Goal: Check status: Check status

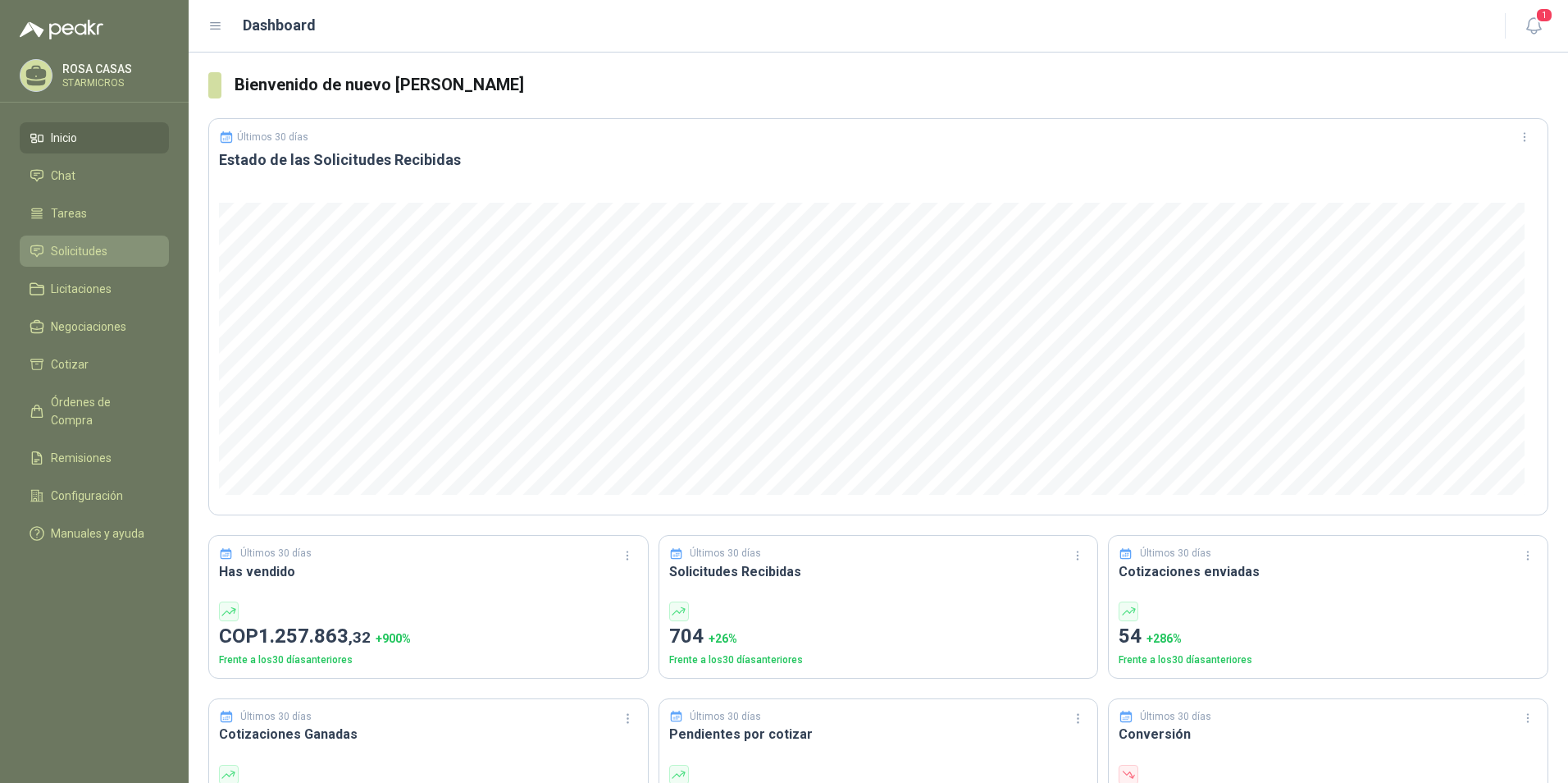
click at [61, 244] on span "Solicitudes" at bounding box center [79, 251] width 56 height 18
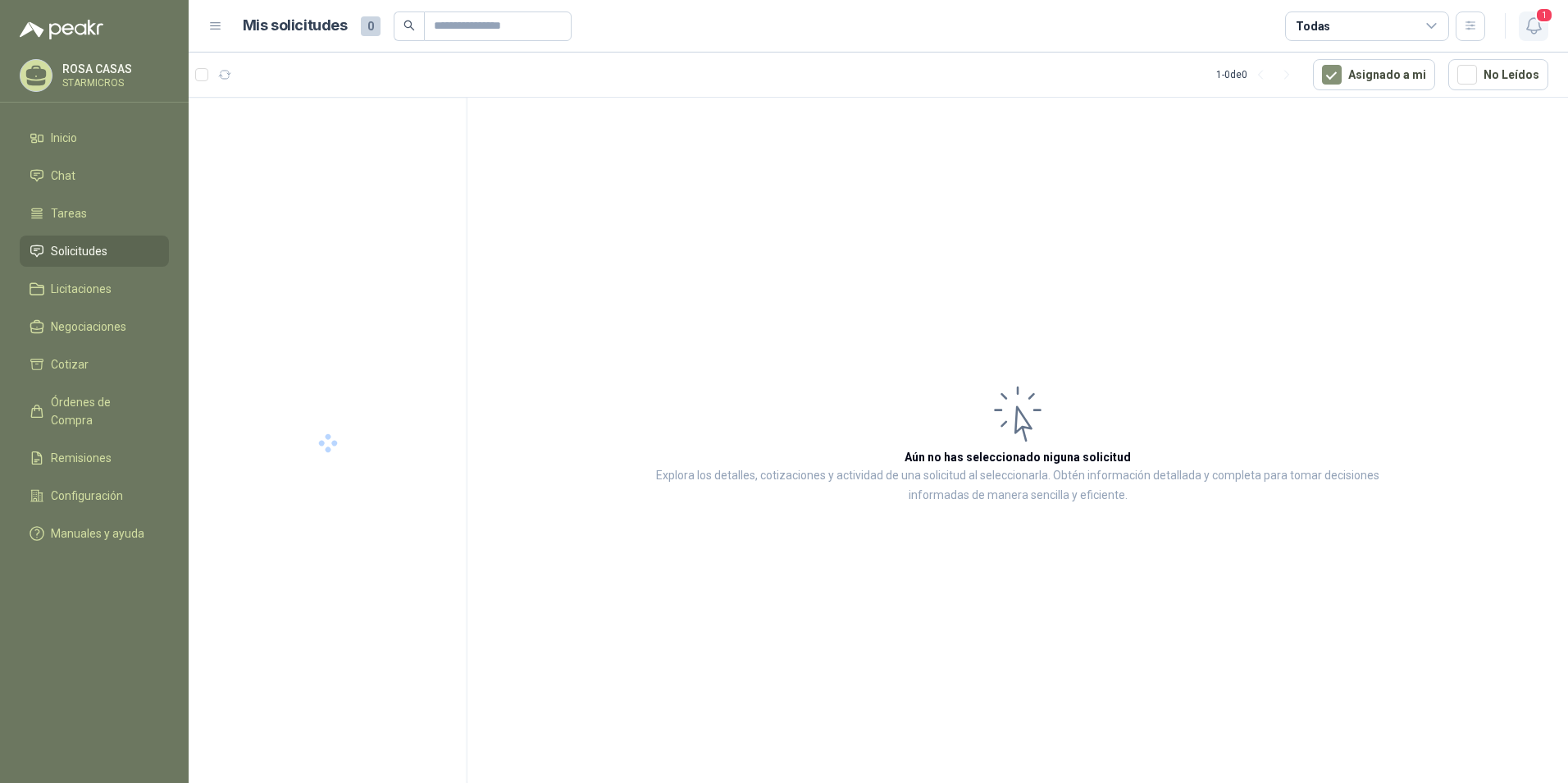
click at [1532, 14] on button "1" at bounding box center [1533, 26] width 29 height 29
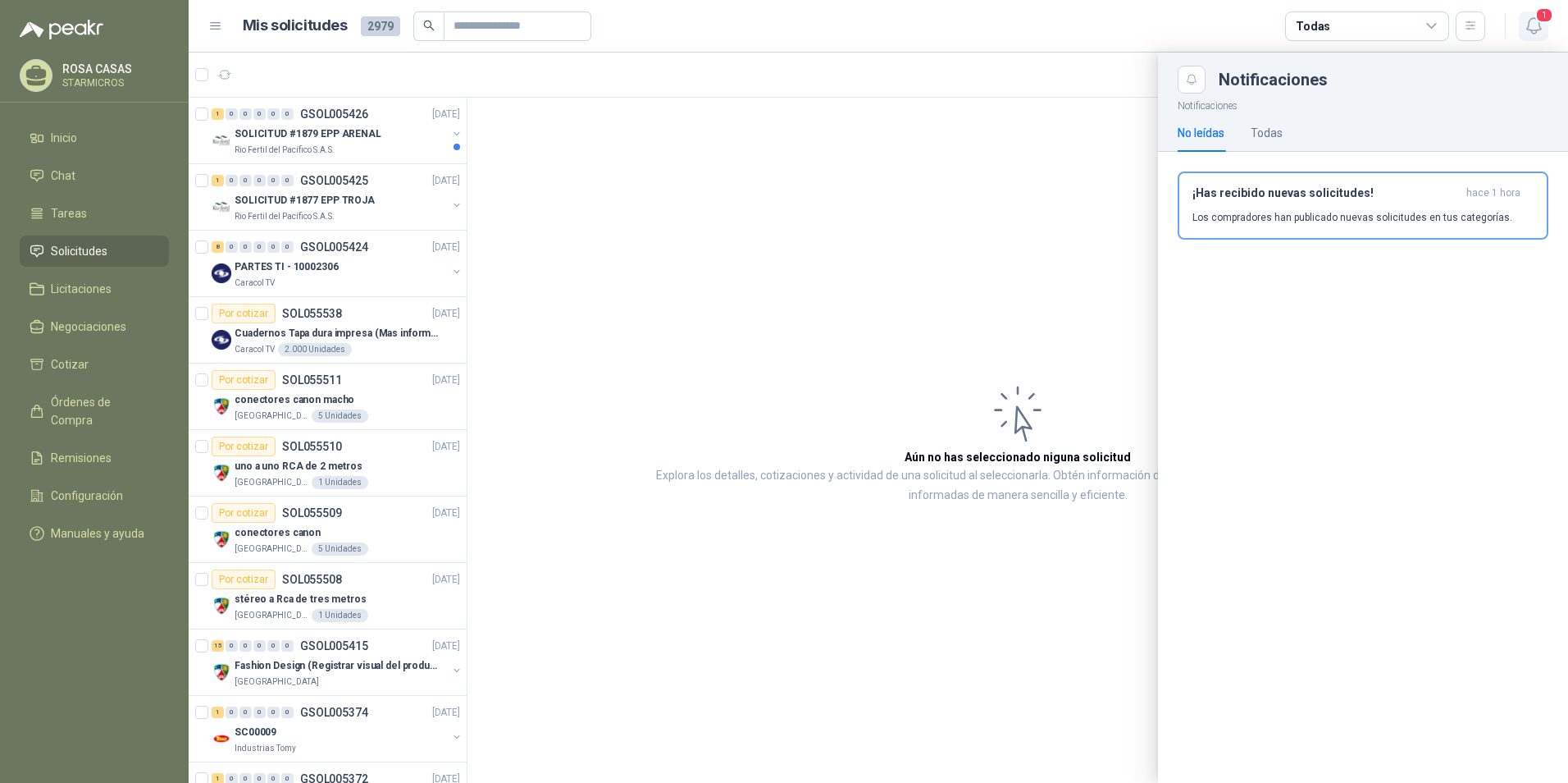
click at [1532, 14] on button "1" at bounding box center [1533, 26] width 29 height 29
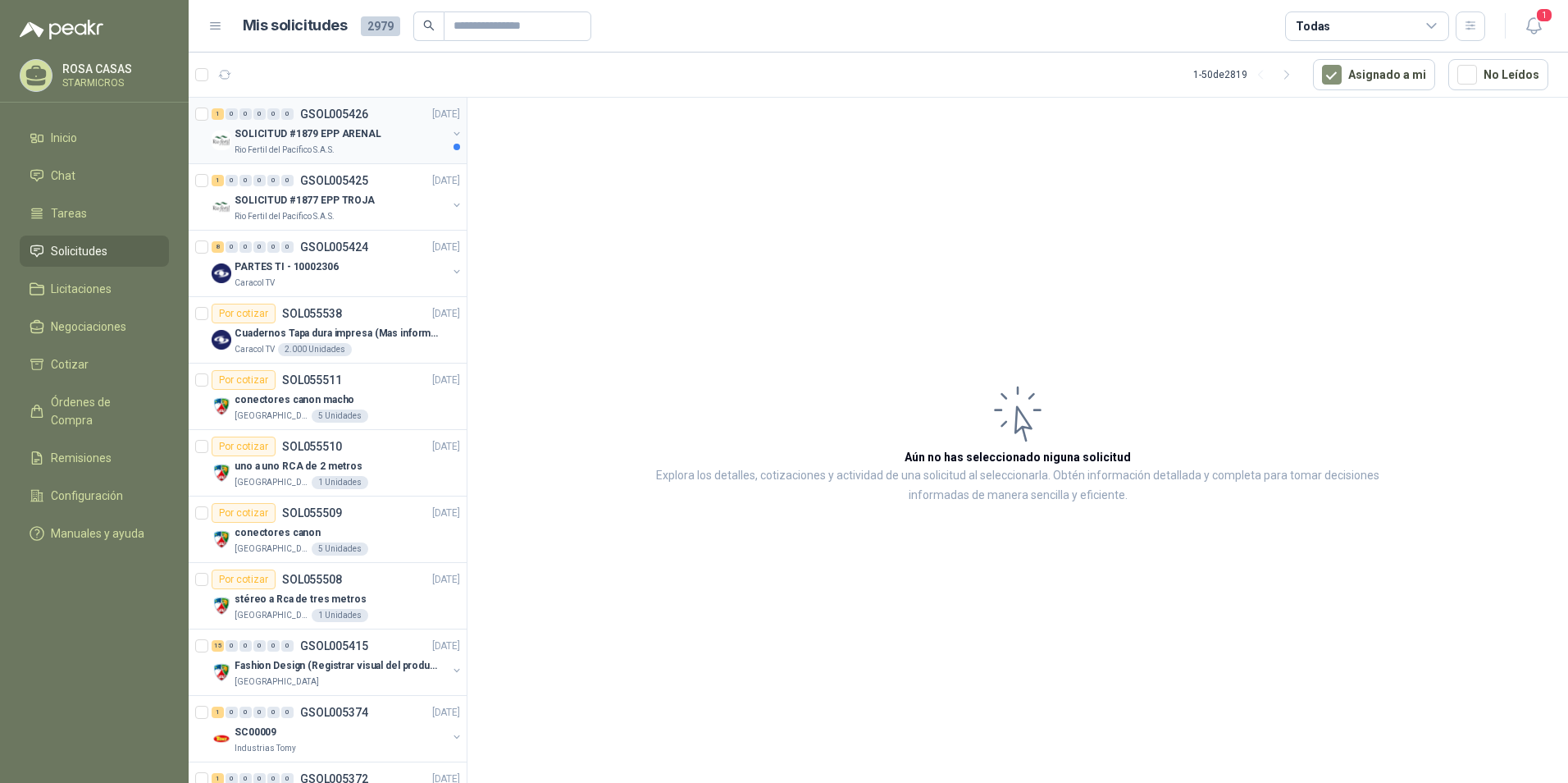
click at [309, 153] on p "Rio Fertil del Pacífico S.A.S." at bounding box center [284, 151] width 100 height 14
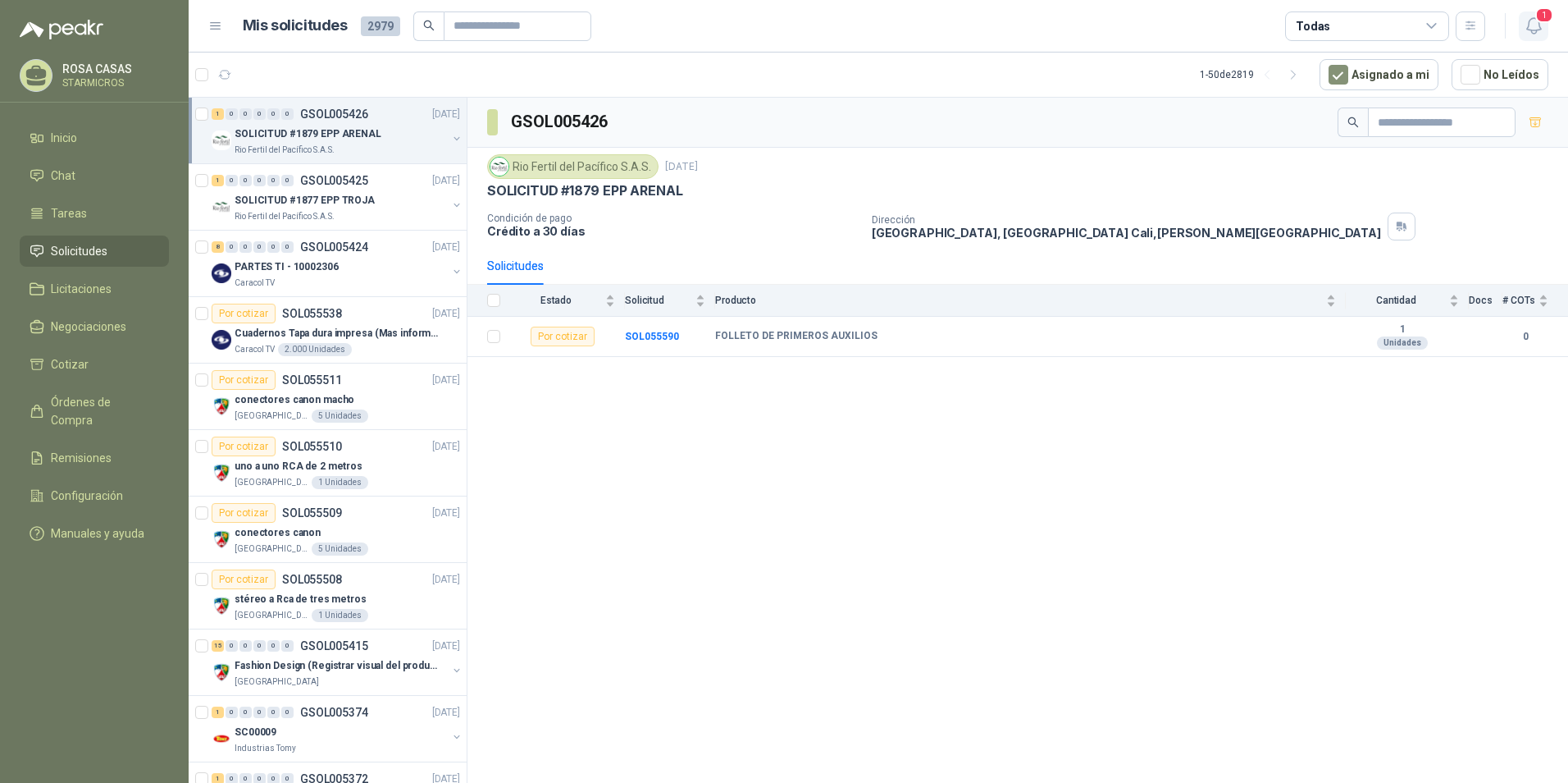
click at [1542, 8] on span "1" at bounding box center [1544, 16] width 18 height 16
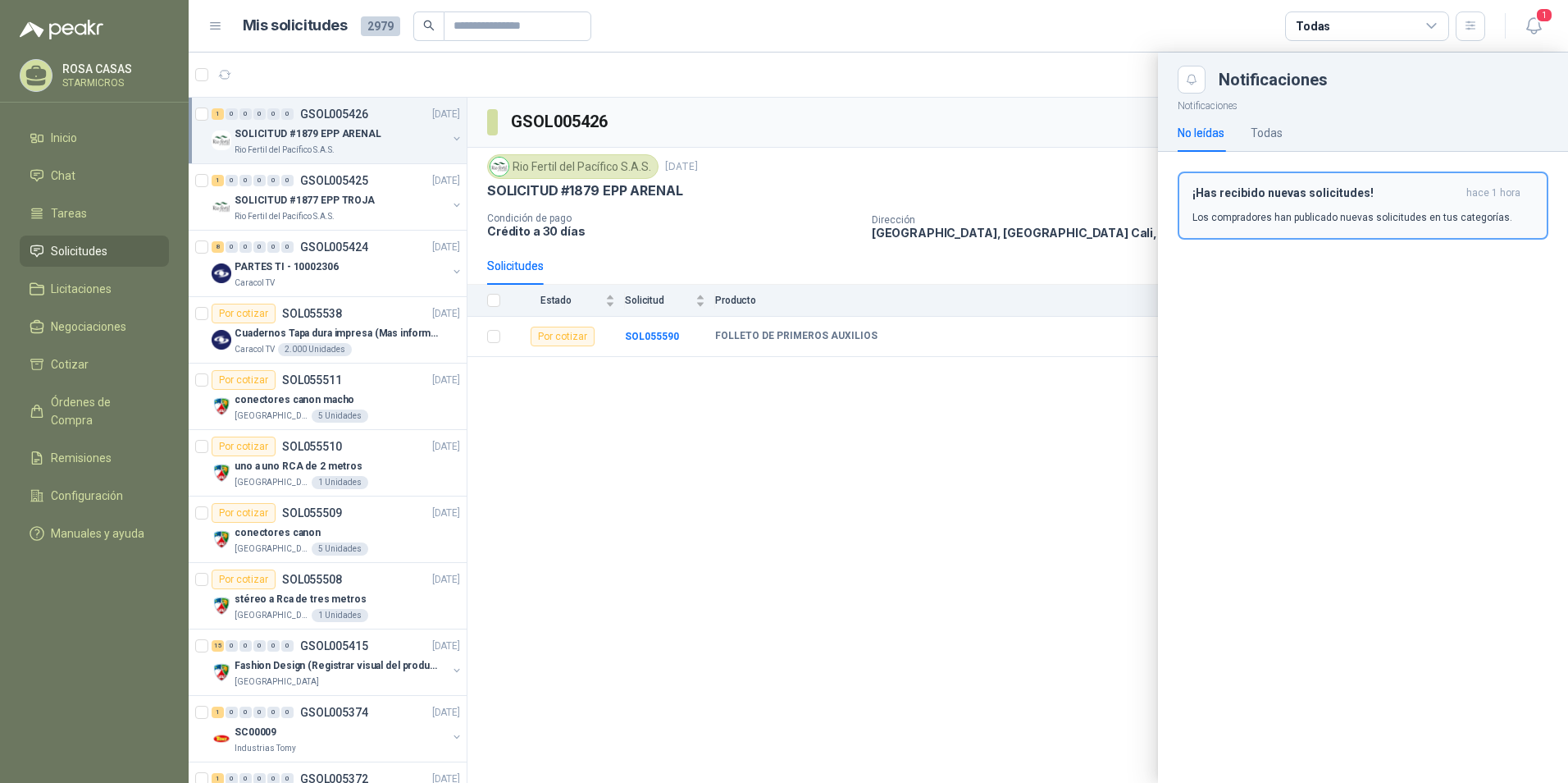
click at [1318, 198] on h3 "¡Has recibido nuevas solicitudes!" at bounding box center [1325, 193] width 267 height 14
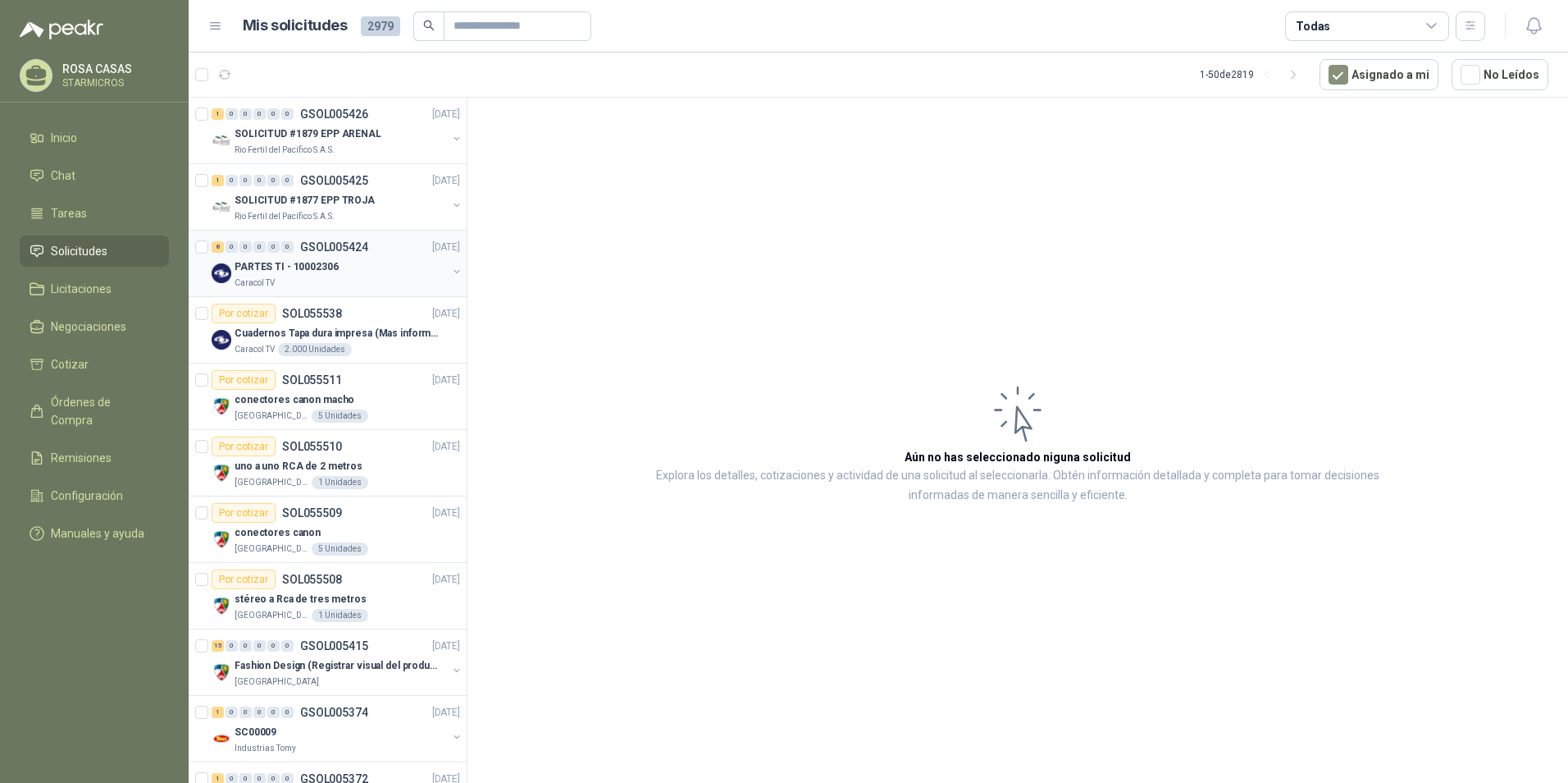
click at [341, 277] on div "Caracol TV" at bounding box center [341, 284] width 213 height 14
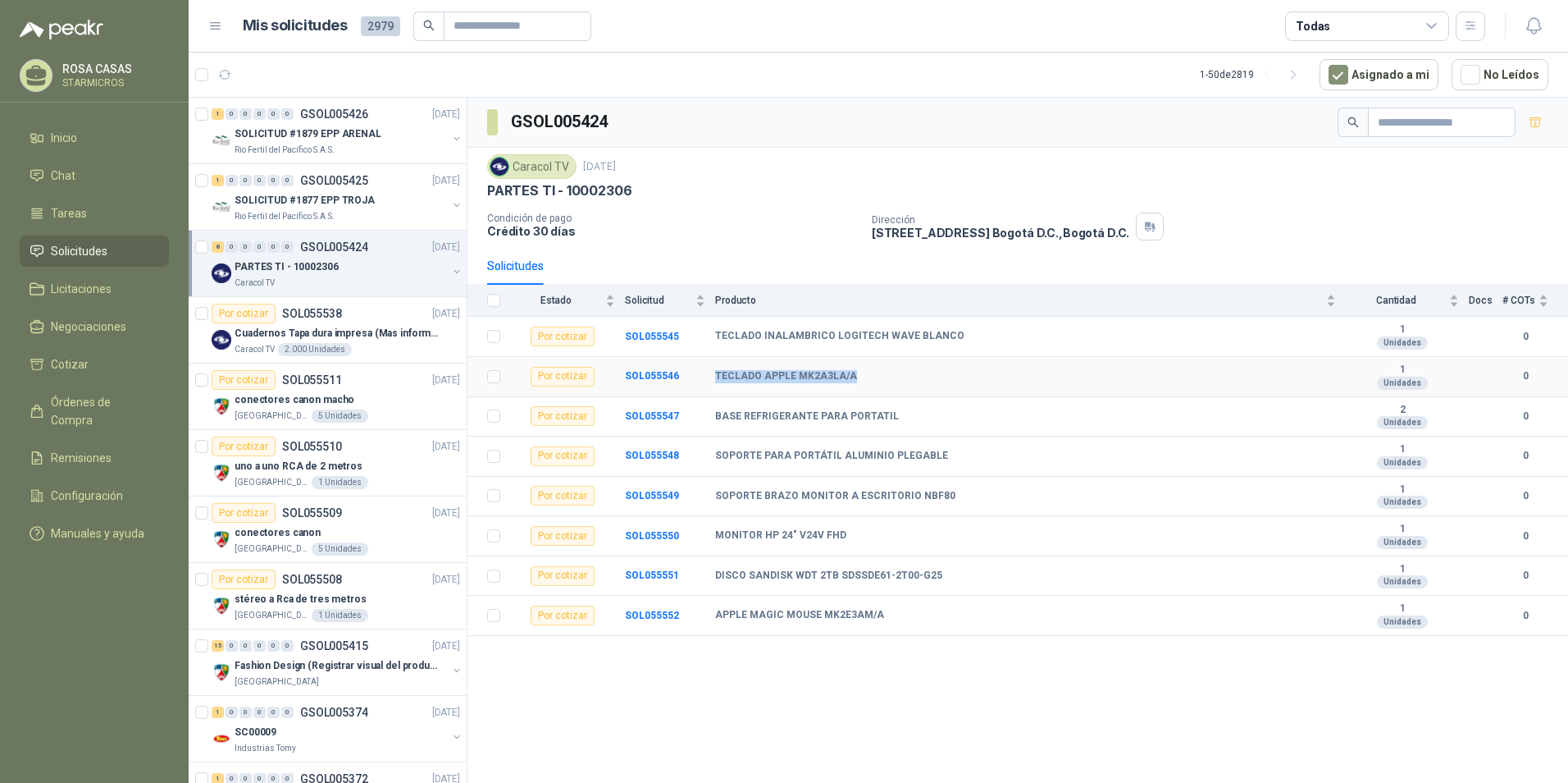
drag, startPoint x: 717, startPoint y: 380, endPoint x: 856, endPoint y: 380, distance: 139.0
click at [856, 380] on div "TECLADO APPLE MK2A3LA/A" at bounding box center [1024, 377] width 620 height 14
copy b "TECLADO APPLE MK2A3LA/A"
drag, startPoint x: 712, startPoint y: 615, endPoint x: 896, endPoint y: 613, distance: 184.0
click at [896, 613] on tr "Por cotizar SOL055552 APPLE MAGIC MOUSE MK2E3AM/A 1 Unidades 0" at bounding box center [1017, 615] width 1100 height 40
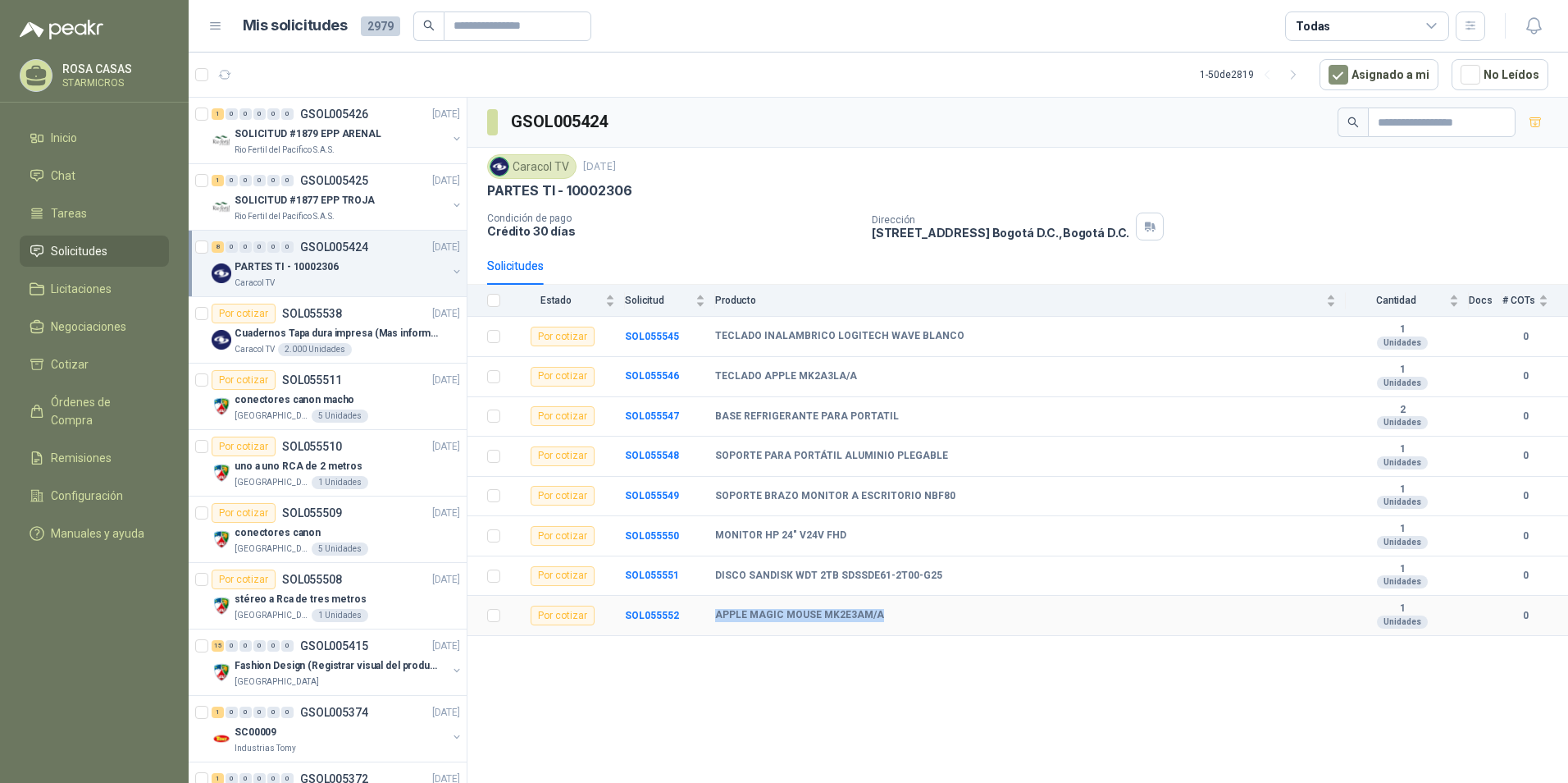
copy tr "APPLE MAGIC MOUSE MK2E3AM/A"
drag, startPoint x: 716, startPoint y: 334, endPoint x: 945, endPoint y: 333, distance: 229.0
click at [945, 333] on b "TECLADO INALAMBRICO LOGITECH WAVE BLANCO" at bounding box center [839, 337] width 250 height 14
copy b "TECLADO INALAMBRICO LOGITECH WAVE BLANCO"
drag, startPoint x: 711, startPoint y: 415, endPoint x: 888, endPoint y: 404, distance: 177.3
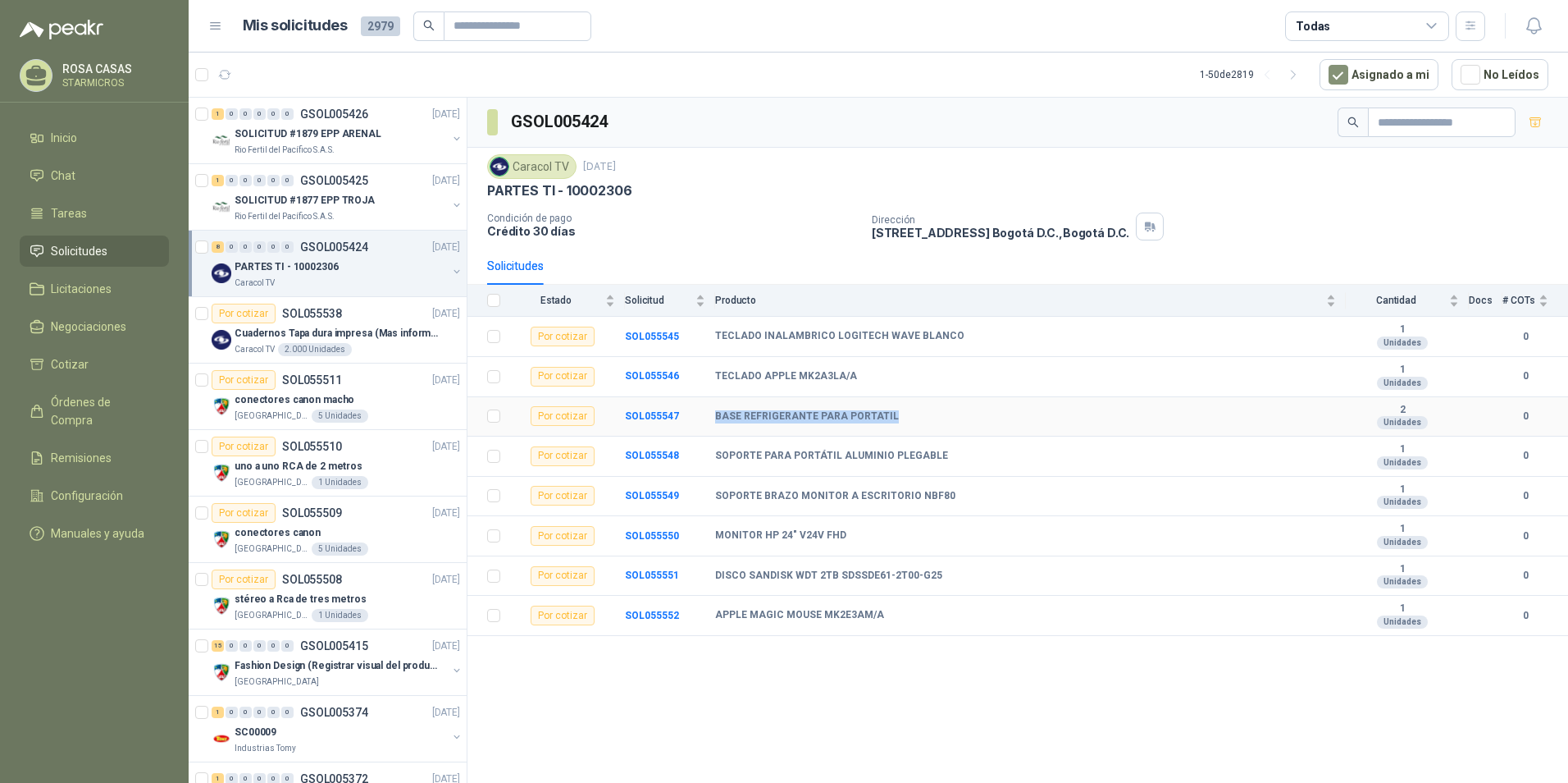
click at [888, 404] on tr "Por cotizar SOL055547 BASE REFRIGERANTE PARA PORTATIL 2 Unidades 0" at bounding box center [1017, 417] width 1100 height 40
drag, startPoint x: 847, startPoint y: 534, endPoint x: 696, endPoint y: 534, distance: 151.0
click at [696, 534] on tr "Por cotizar SOL055550 MONITOR HP 24" V24V FHD 1 Unidades 0" at bounding box center [1017, 535] width 1100 height 40
copy tr "MONITOR HP 24" V24V FHD"
drag, startPoint x: 716, startPoint y: 569, endPoint x: 951, endPoint y: 575, distance: 235.1
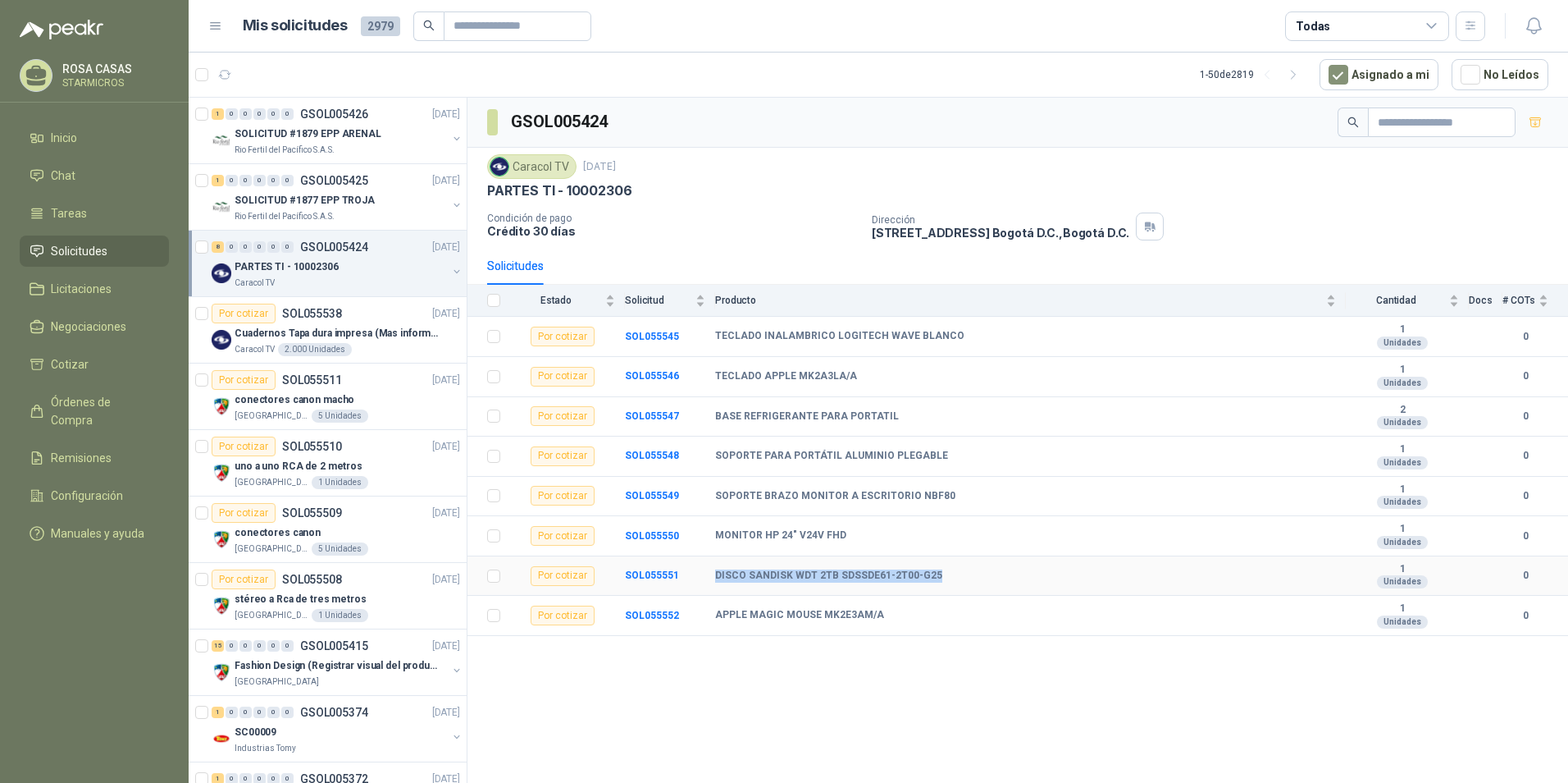
click at [951, 575] on div "DISCO SANDISK WDT 2TB SDSSDE61-2T00-G25" at bounding box center [1024, 576] width 620 height 14
copy b "DISCO SANDISK WDT 2TB SDSSDE61-2T00-G25"
drag, startPoint x: 713, startPoint y: 330, endPoint x: 963, endPoint y: 352, distance: 251.0
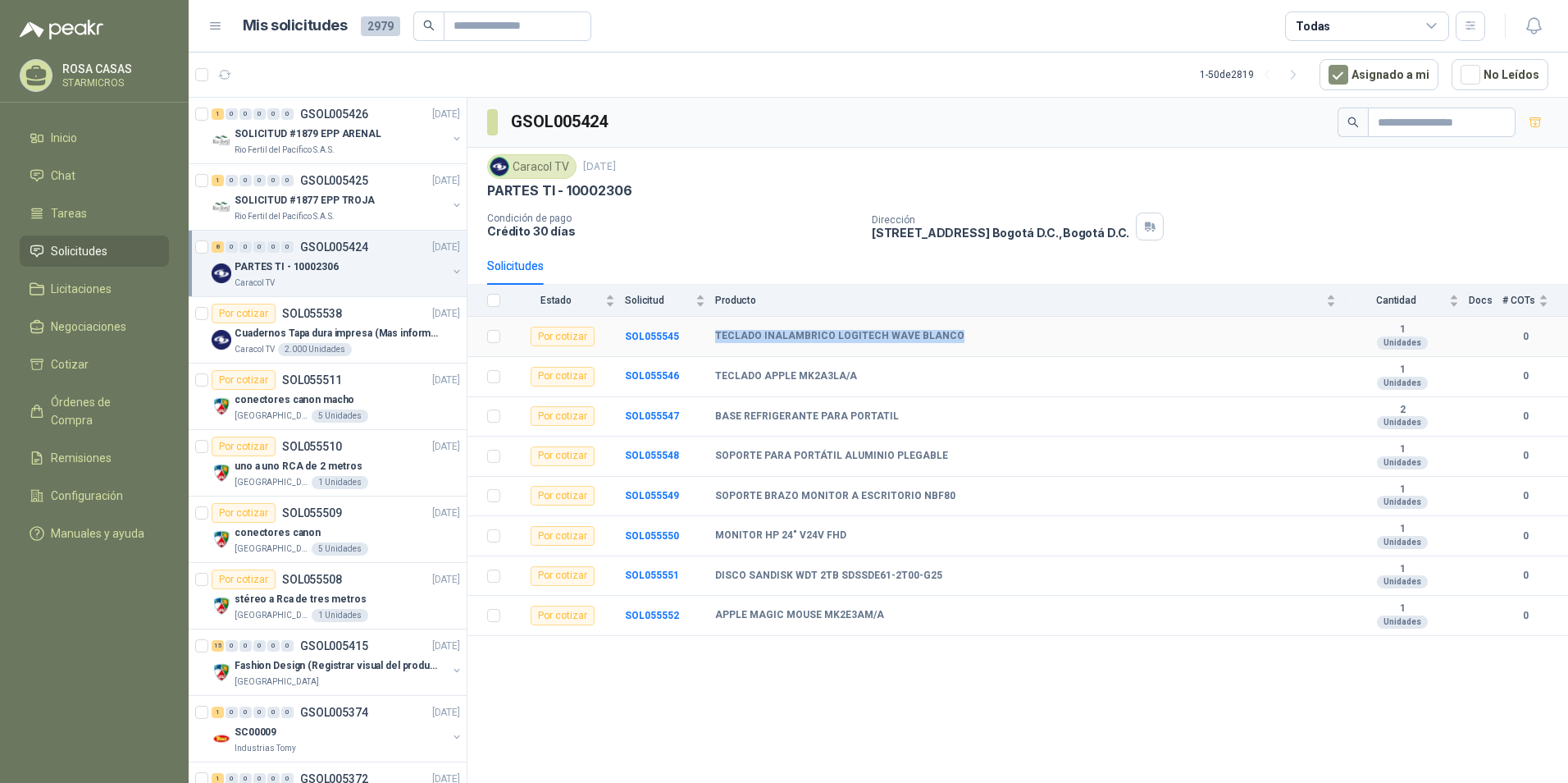
click at [963, 352] on tr "Por cotizar SOL055545 TECLADO INALAMBRICO LOGITECH WAVE [PERSON_NAME] 1 Unidade…" at bounding box center [1017, 336] width 1100 height 40
copy tr "TECLADO INALAMBRICO LOGITECH WAVE BLANCO"
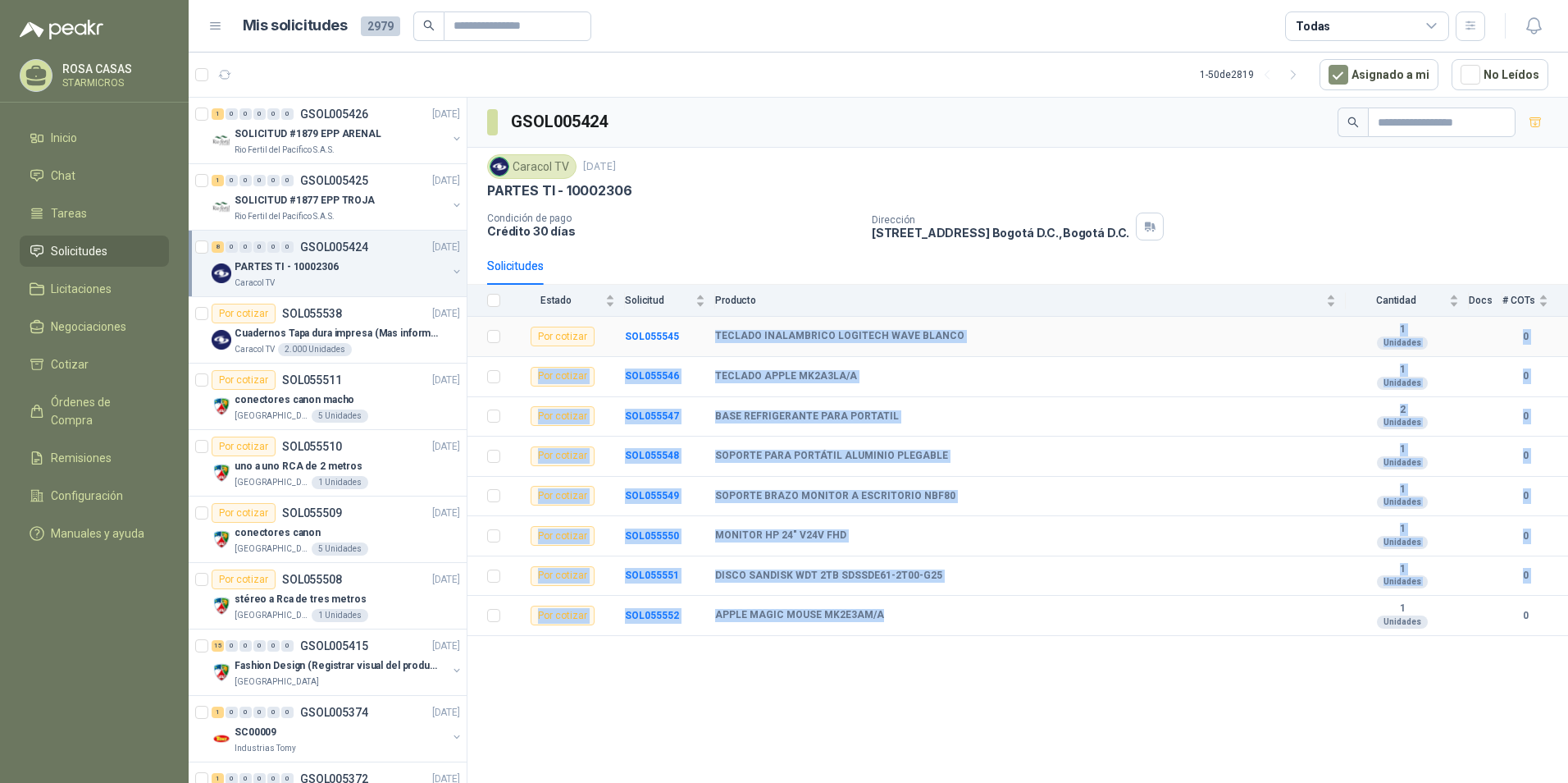
drag, startPoint x: 894, startPoint y: 619, endPoint x: 717, endPoint y: 354, distance: 318.7
click at [717, 354] on tbody "Por cotizar SOL055545 TECLADO INALAMBRICO LOGITECH WAVE [PERSON_NAME] 1 Unidade…" at bounding box center [1017, 476] width 1100 height 320
click at [717, 354] on td "TECLADO INALAMBRICO LOGITECH WAVE BLANCO" at bounding box center [1029, 336] width 630 height 40
drag, startPoint x: 714, startPoint y: 330, endPoint x: 887, endPoint y: 624, distance: 341.1
click at [887, 624] on tbody "Por cotizar SOL055545 TECLADO INALAMBRICO LOGITECH WAVE [PERSON_NAME] 1 Unidade…" at bounding box center [1017, 476] width 1100 height 320
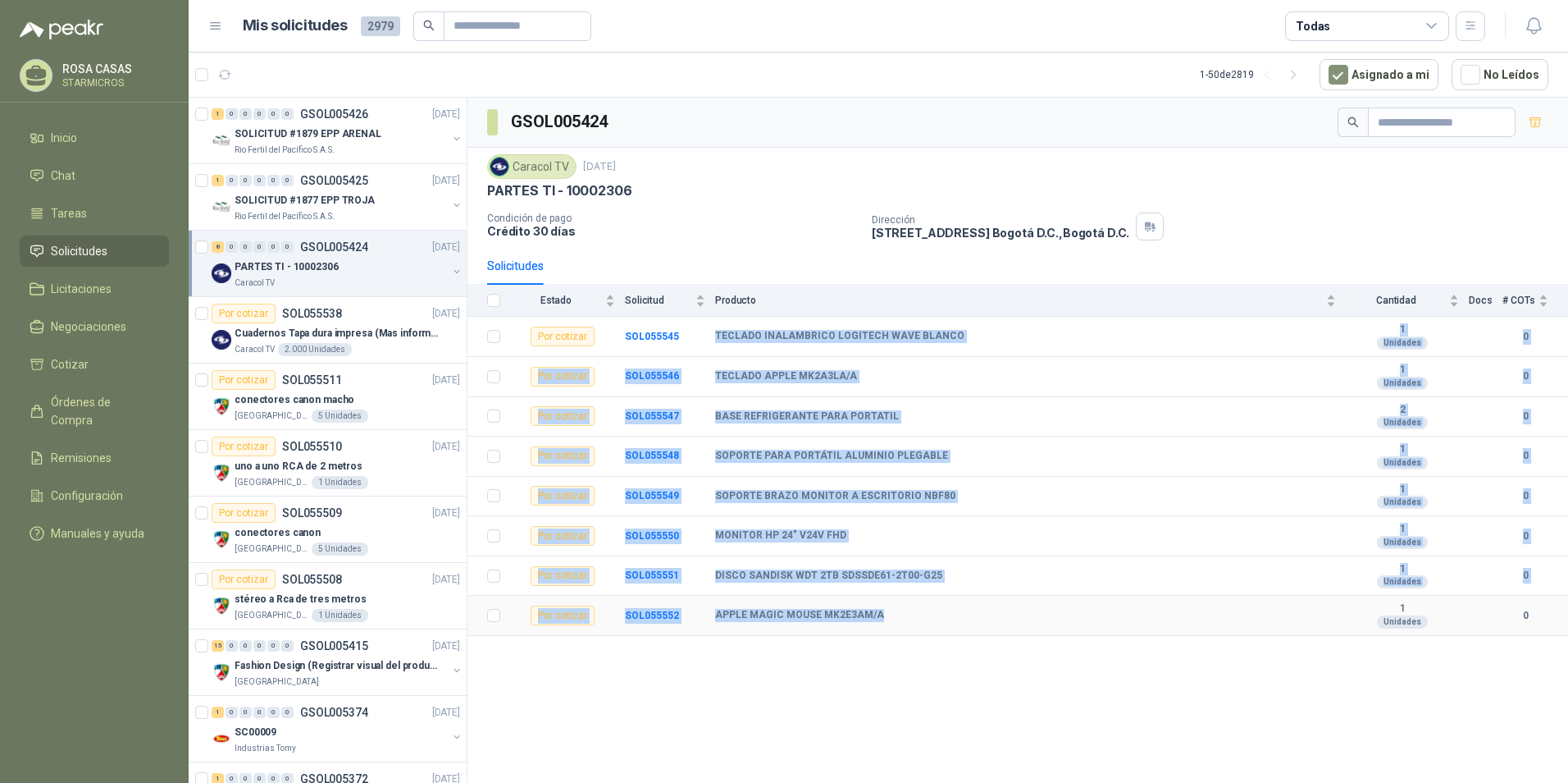
copy tbody "TECLADO INALAMBRICO LOGITECH WAVE [PERSON_NAME] 1 Unidades 0 Por cotizar SOL055…"
click at [751, 350] on td "TECLADO INALAMBRICO LOGITECH WAVE BLANCO" at bounding box center [1029, 336] width 630 height 40
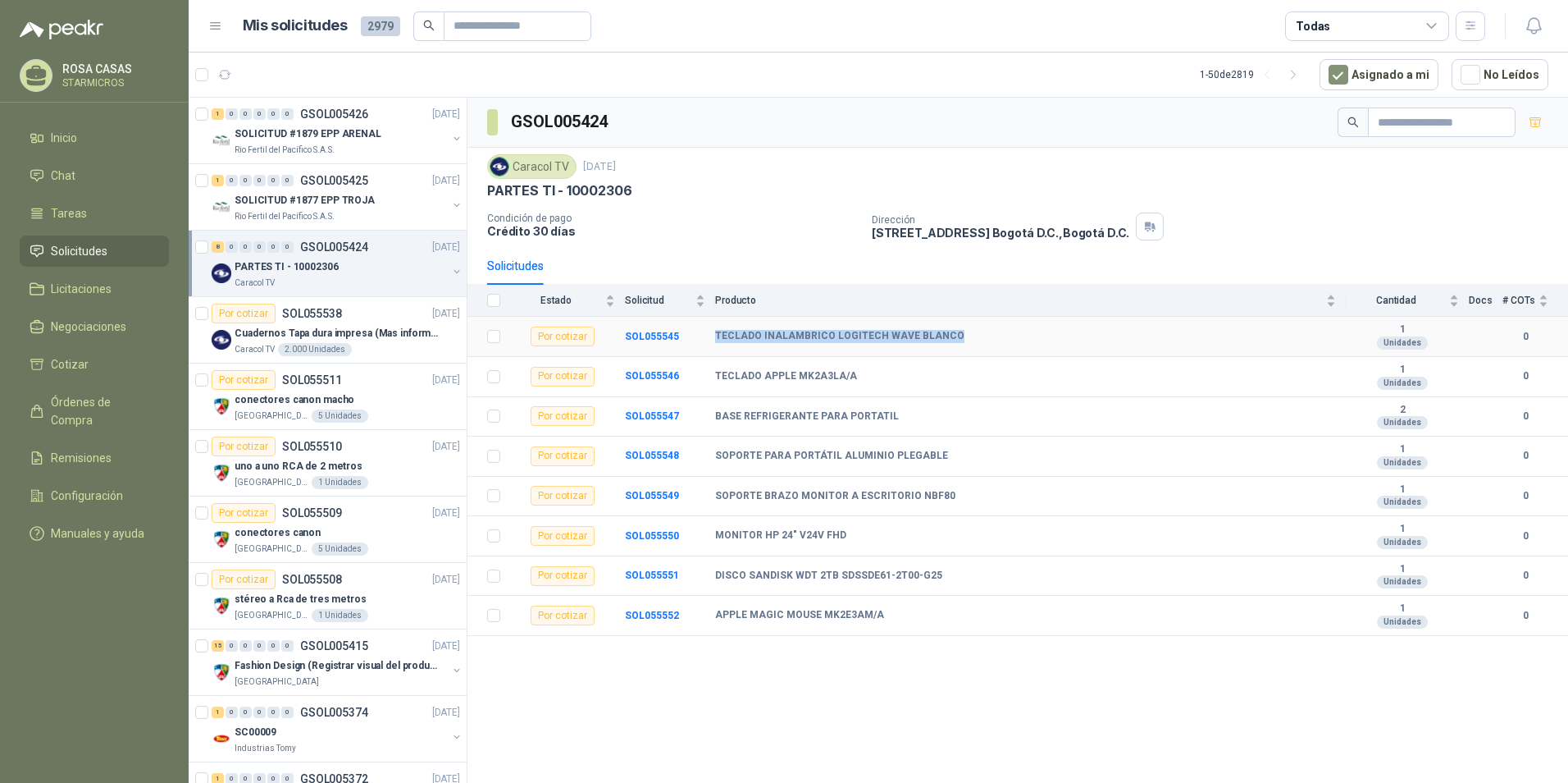
drag, startPoint x: 714, startPoint y: 331, endPoint x: 952, endPoint y: 335, distance: 238.0
click at [952, 335] on tr "Por cotizar SOL055545 TECLADO INALAMBRICO LOGITECH WAVE [PERSON_NAME] 1 Unidade…" at bounding box center [1017, 336] width 1100 height 40
click at [737, 337] on b "TECLADO INALAMBRICO LOGITECH WAVE BLANCO" at bounding box center [839, 337] width 250 height 14
drag, startPoint x: 717, startPoint y: 333, endPoint x: 957, endPoint y: 336, distance: 240.0
click at [957, 336] on div "TECLADO INALAMBRICO LOGITECH WAVE BLANCO" at bounding box center [1024, 337] width 620 height 14
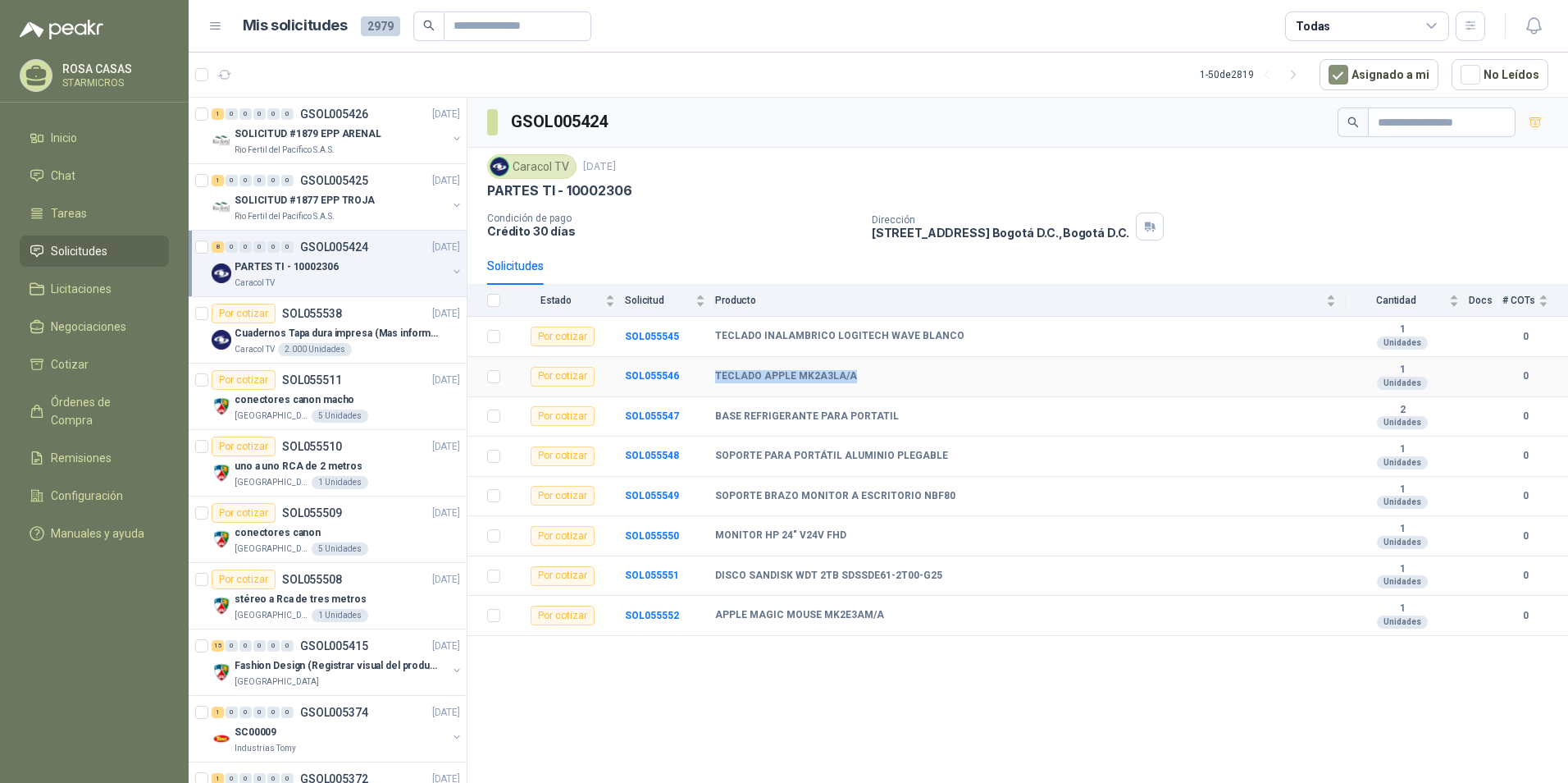
drag, startPoint x: 715, startPoint y: 370, endPoint x: 862, endPoint y: 375, distance: 147.1
click at [862, 375] on tr "Por cotizar SOL055546 TECLADO APPLE MK2A3LA/A 1 Unidades 0" at bounding box center [1017, 376] width 1100 height 40
drag, startPoint x: 716, startPoint y: 413, endPoint x: 892, endPoint y: 410, distance: 176.0
click at [892, 410] on tr "Por cotizar SOL055547 BASE REFRIGERANTE PARA PORTATIL 2 Unidades 0" at bounding box center [1017, 417] width 1100 height 40
drag, startPoint x: 718, startPoint y: 456, endPoint x: 970, endPoint y: 447, distance: 252.2
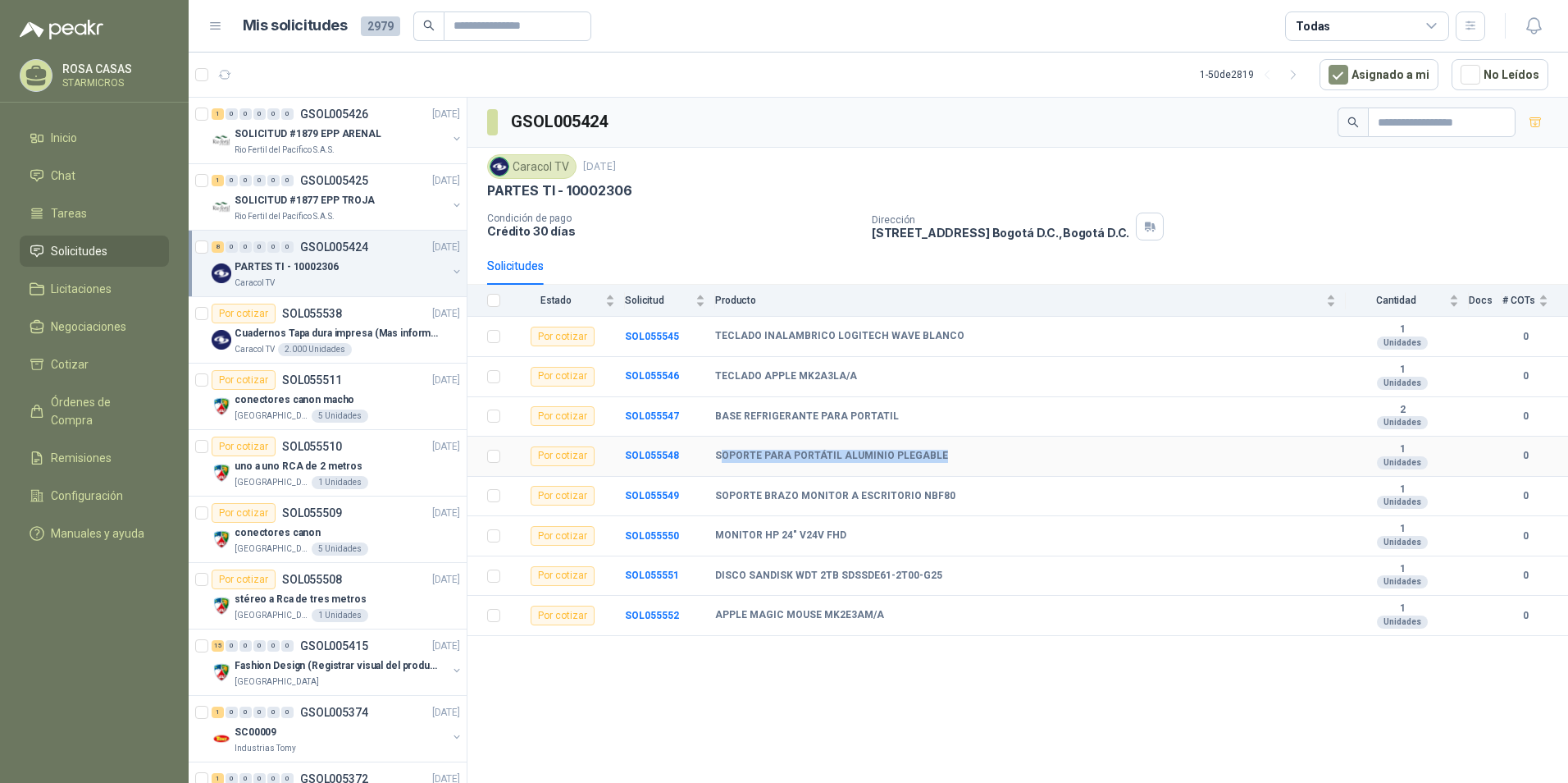
click at [970, 447] on td "SOPORTE PARA PORTÁTIL ALUMINIO PLEGABLE" at bounding box center [1029, 456] width 630 height 40
drag, startPoint x: 970, startPoint y: 447, endPoint x: 946, endPoint y: 458, distance: 26.4
click at [946, 458] on div "SOPORTE PARA PORTÁTIL ALUMINIO PLEGABLE" at bounding box center [1024, 457] width 620 height 14
drag, startPoint x: 937, startPoint y: 457, endPoint x: 710, endPoint y: 452, distance: 227.1
click at [710, 452] on tr "Por cotizar SOL055548 SOPORTE PARA PORTÁTIL ALUMINIO PLEGABLE 1 Unidades 0" at bounding box center [1017, 456] width 1100 height 40
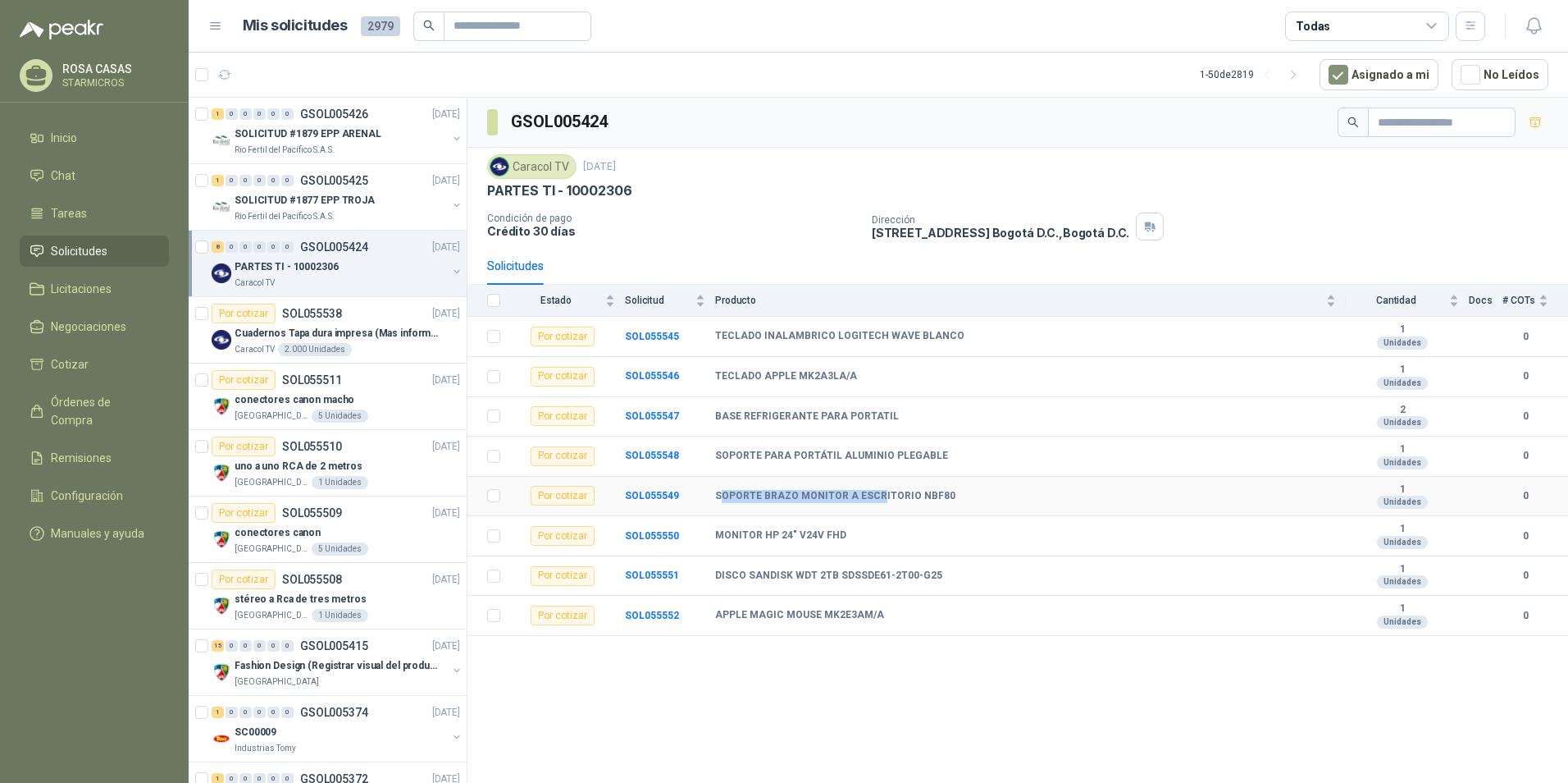
drag, startPoint x: 720, startPoint y: 491, endPoint x: 877, endPoint y: 489, distance: 157.0
click at [877, 489] on td "SOPORTE BRAZO MONITOR A ESCRITORIO NBF80" at bounding box center [1029, 496] width 630 height 40
drag, startPoint x: 877, startPoint y: 489, endPoint x: 911, endPoint y: 489, distance: 34.0
click at [911, 489] on td "SOPORTE BRAZO MONITOR A ESCRITORIO NBF80" at bounding box center [1029, 496] width 630 height 40
drag, startPoint x: 943, startPoint y: 487, endPoint x: 694, endPoint y: 494, distance: 249.1
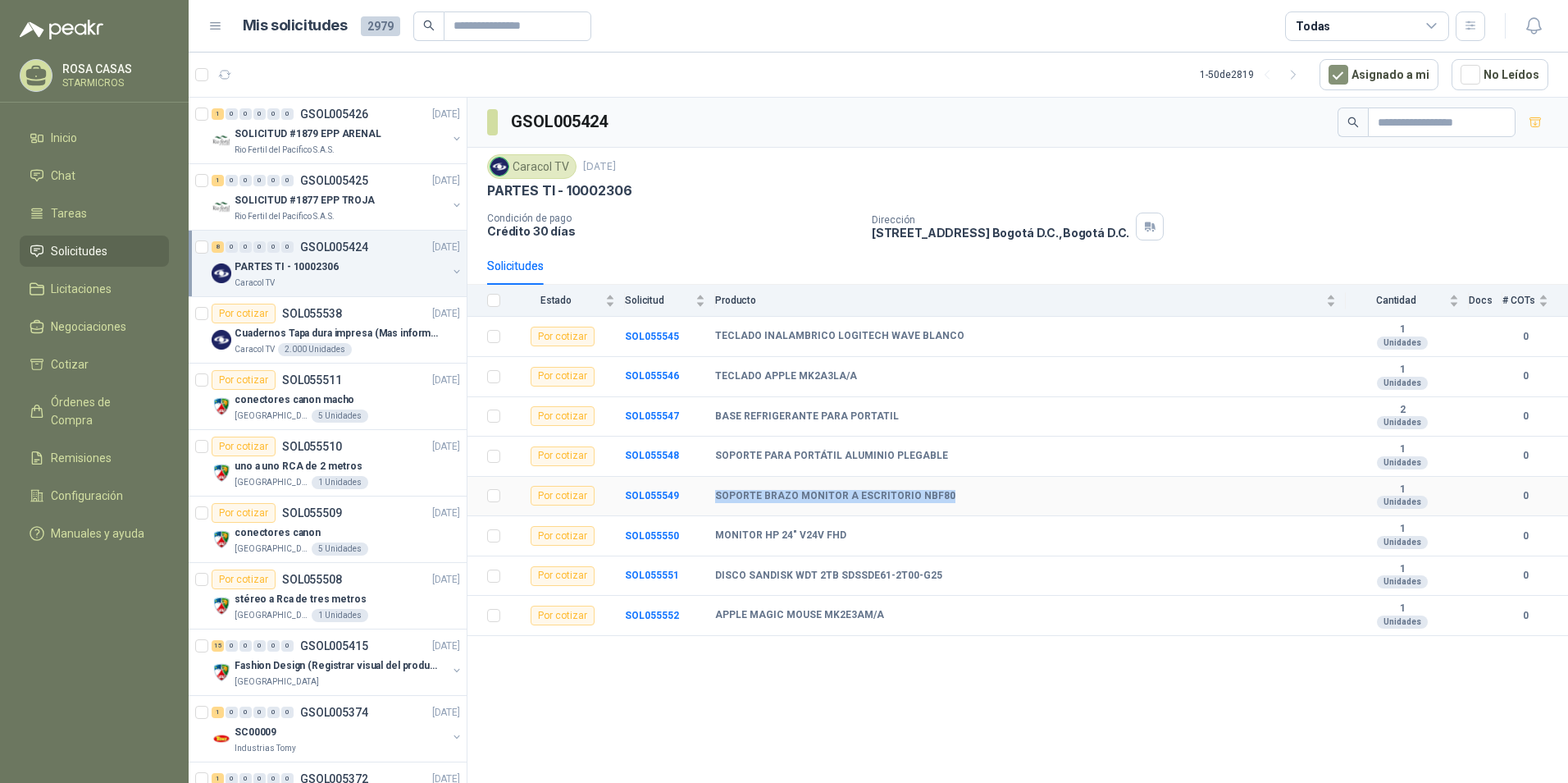
click at [694, 494] on tr "Por cotizar SOL055549 SOPORTE BRAZO MONITOR A ESCRITORIO NBF80 1 Unidades 0" at bounding box center [1017, 496] width 1100 height 40
drag, startPoint x: 717, startPoint y: 531, endPoint x: 845, endPoint y: 536, distance: 128.1
click at [845, 536] on div "MONITOR HP 24" V24V FHD" at bounding box center [1024, 536] width 620 height 14
drag, startPoint x: 718, startPoint y: 568, endPoint x: 952, endPoint y: 582, distance: 234.4
click at [952, 582] on div "DISCO SANDISK WDT 2TB SDSSDE61-2T00-G25" at bounding box center [1024, 576] width 620 height 14
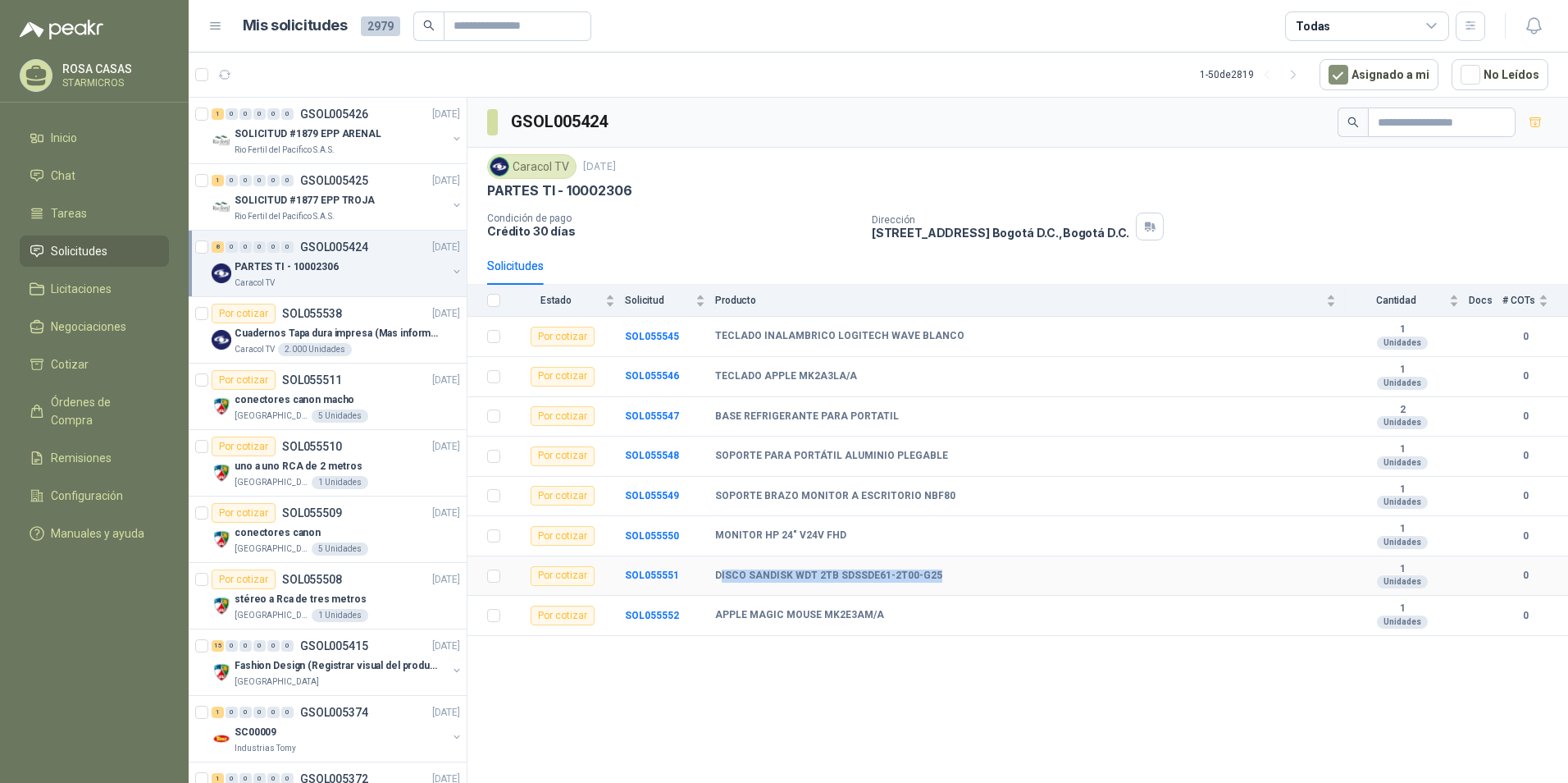
click at [952, 582] on div "DISCO SANDISK WDT 2TB SDSSDE61-2T00-G25" at bounding box center [1024, 576] width 620 height 14
drag, startPoint x: 907, startPoint y: 578, endPoint x: 684, endPoint y: 575, distance: 223.0
click at [684, 575] on tr "Por cotizar SOL055551 DISCO SANDISK WDT 2TB SDSSDE61-2T00-G25 1 Unidades 0" at bounding box center [1017, 576] width 1100 height 40
drag, startPoint x: 914, startPoint y: 612, endPoint x: 711, endPoint y: 603, distance: 203.2
click at [711, 603] on tr "Por cotizar SOL055552 APPLE MAGIC MOUSE MK2E3AM/A 1 Unidades 0" at bounding box center [1017, 615] width 1100 height 40
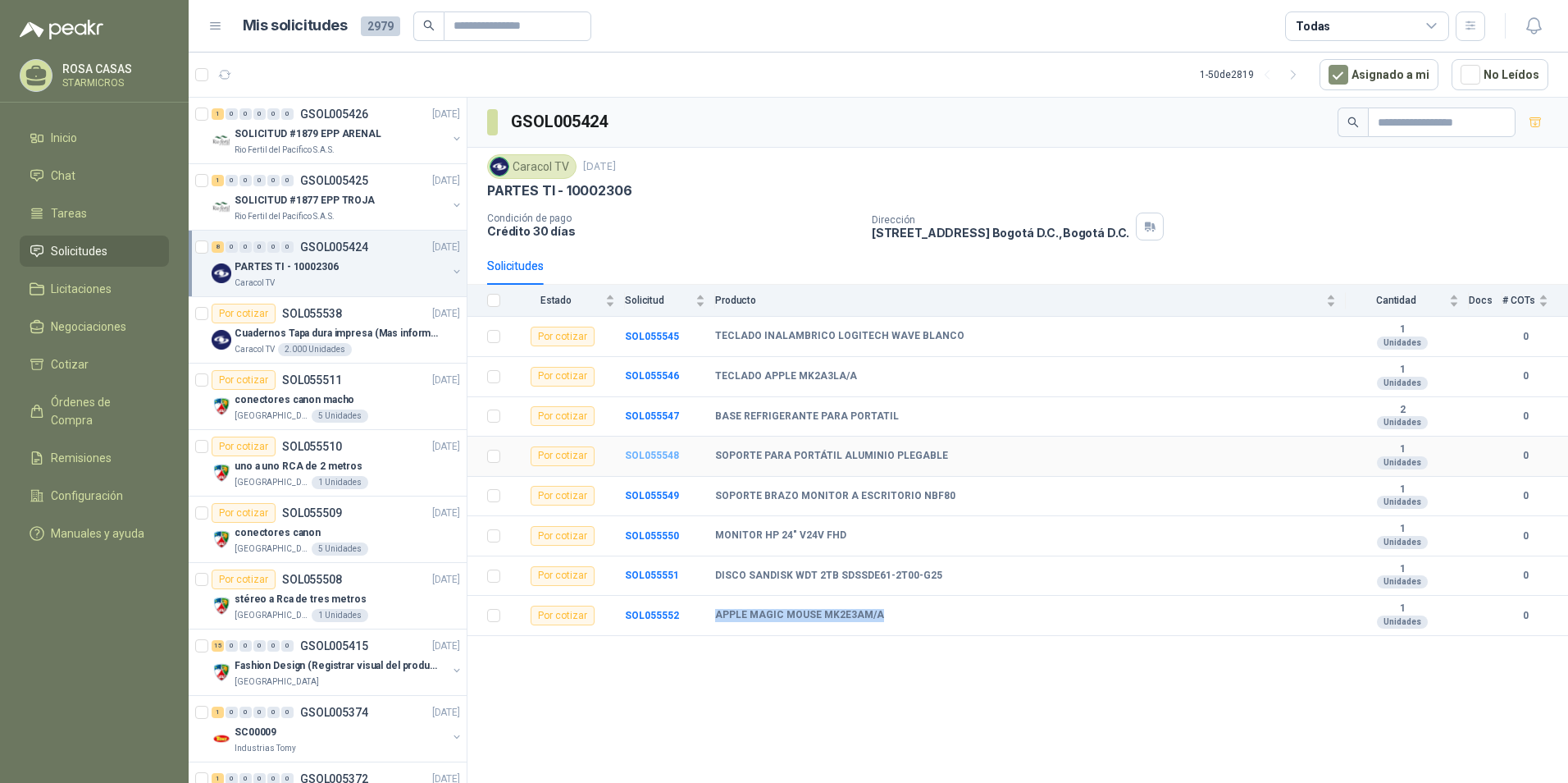
click at [654, 460] on b "SOL055548" at bounding box center [652, 456] width 54 height 12
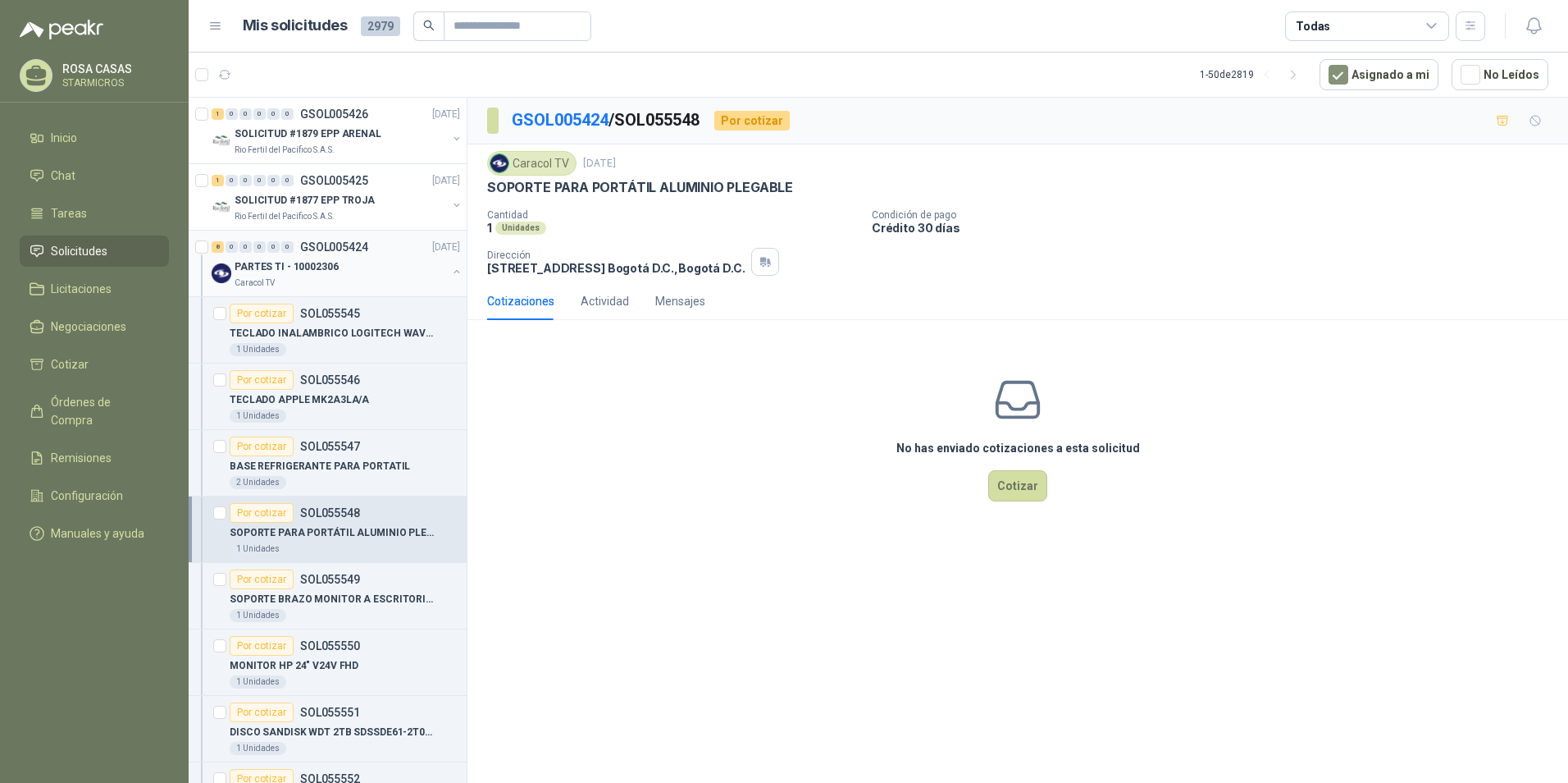
click at [300, 275] on div "PARTES TI - 10002306" at bounding box center [341, 266] width 213 height 19
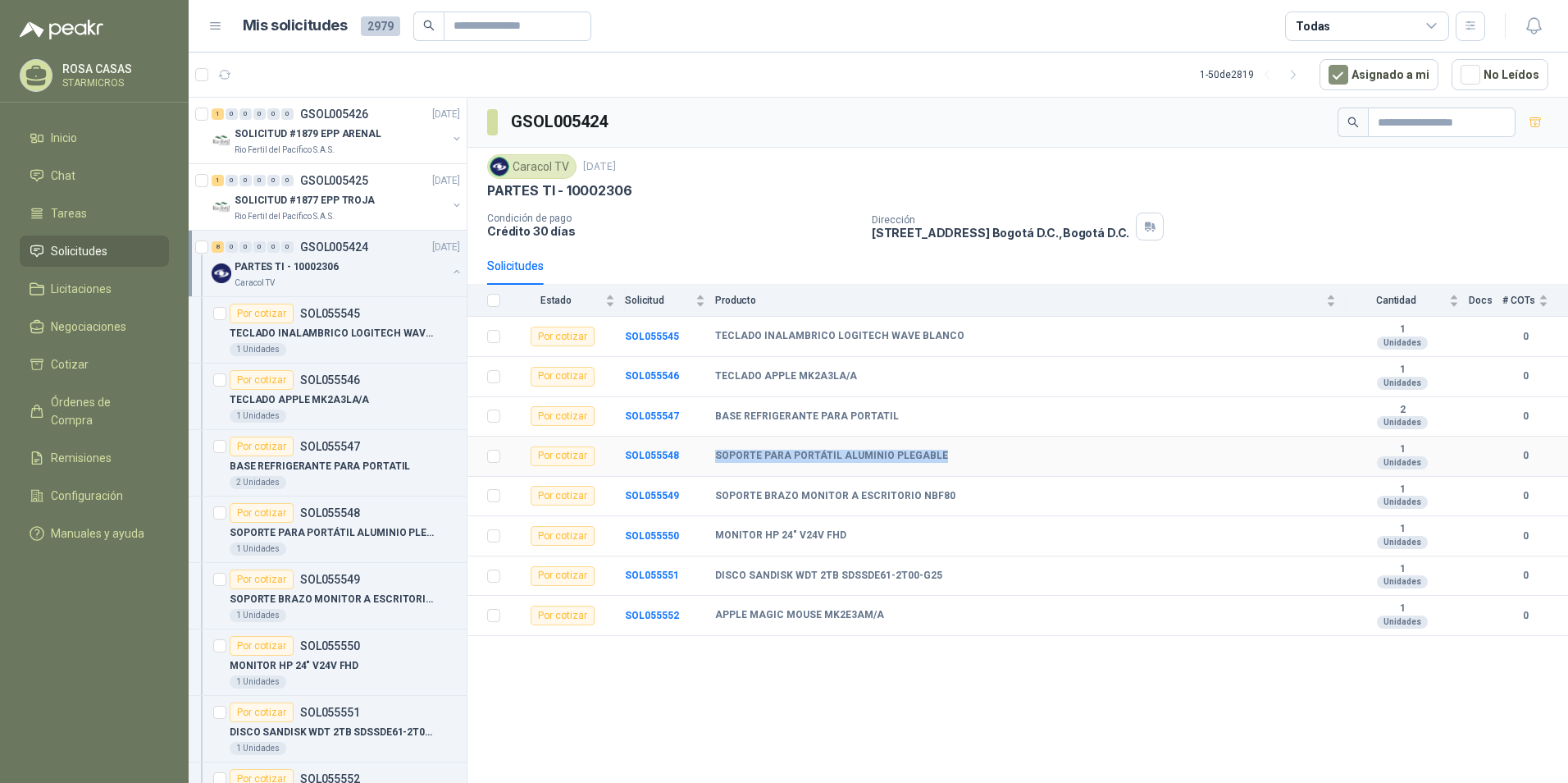
drag, startPoint x: 715, startPoint y: 446, endPoint x: 950, endPoint y: 441, distance: 235.1
click at [950, 441] on td "SOPORTE PARA PORTÁTIL ALUMINIO PLEGABLE" at bounding box center [1029, 456] width 630 height 40
drag, startPoint x: 950, startPoint y: 499, endPoint x: 913, endPoint y: 499, distance: 37.0
click at [913, 499] on div "SOPORTE BRAZO MONITOR A ESCRITORIO NBF80" at bounding box center [1024, 496] width 620 height 14
click at [949, 496] on div "SOPORTE BRAZO MONITOR A ESCRITORIO NBF80" at bounding box center [1024, 496] width 620 height 14
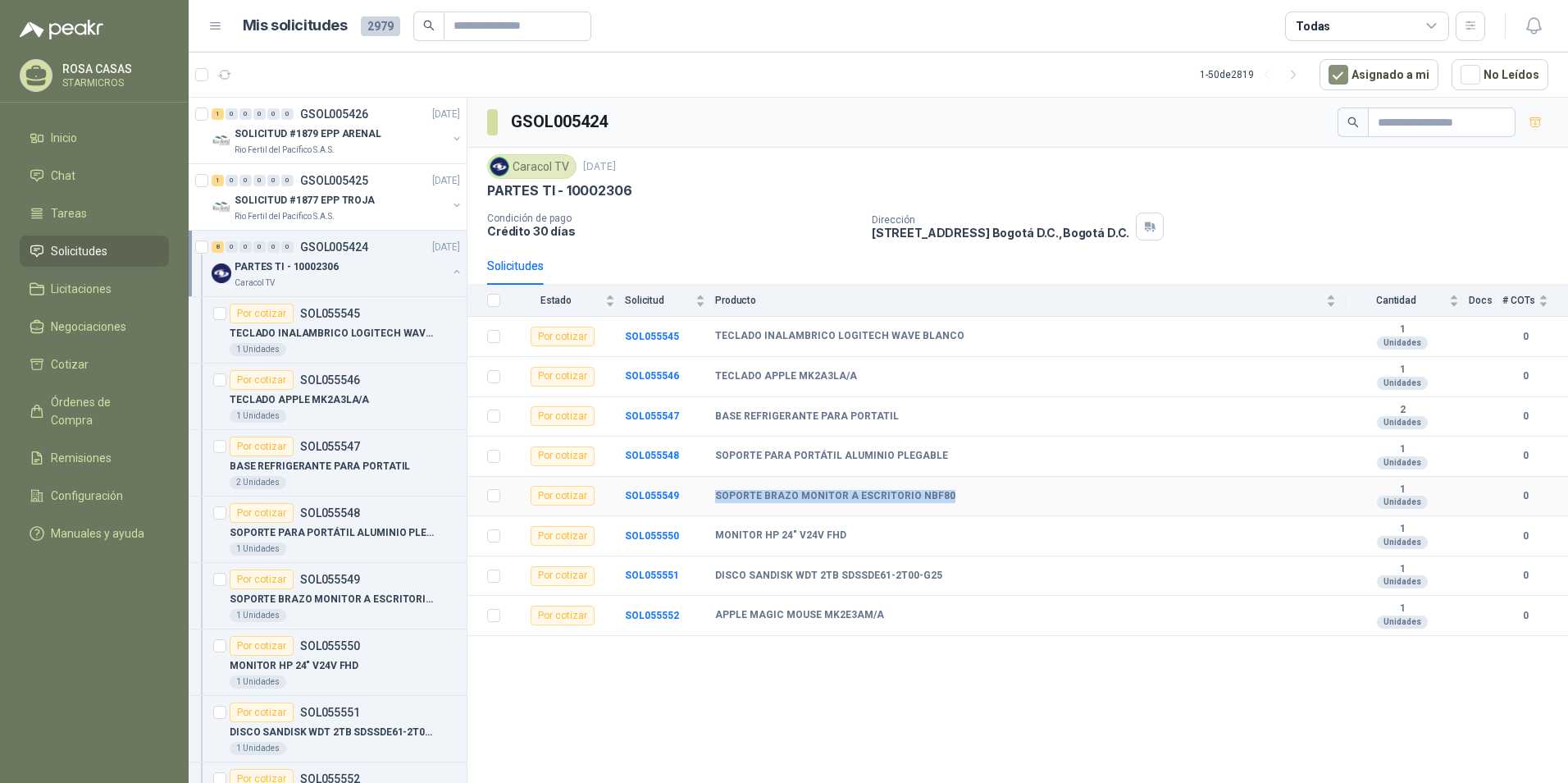
drag, startPoint x: 953, startPoint y: 494, endPoint x: 717, endPoint y: 500, distance: 236.1
click at [717, 500] on div "SOPORTE BRAZO MONITOR A ESCRITORIO NBF80" at bounding box center [1024, 496] width 620 height 14
